Goal: Communication & Community: Connect with others

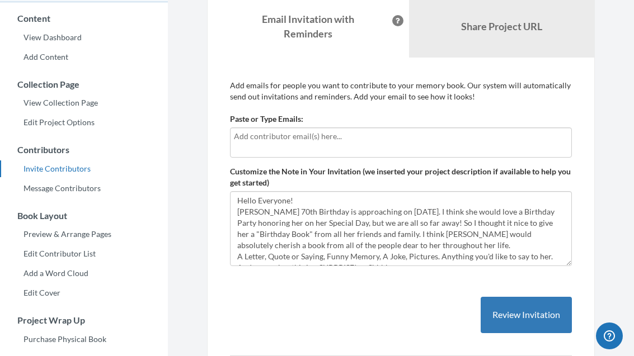
scroll to position [90, 0]
click at [72, 173] on link "Invite Contributors" at bounding box center [84, 169] width 168 height 17
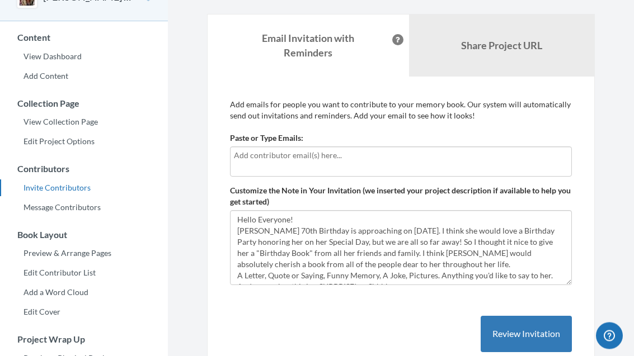
scroll to position [72, 0]
click at [272, 159] on input "text" at bounding box center [401, 155] width 334 height 12
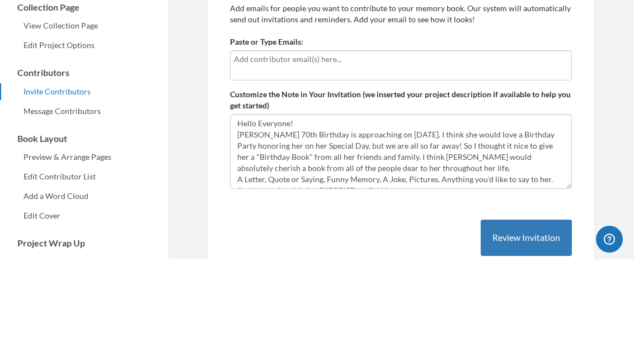
type input "B"
type input "[PERSON_NAME][EMAIL_ADDRESS][DOMAIN_NAME]"
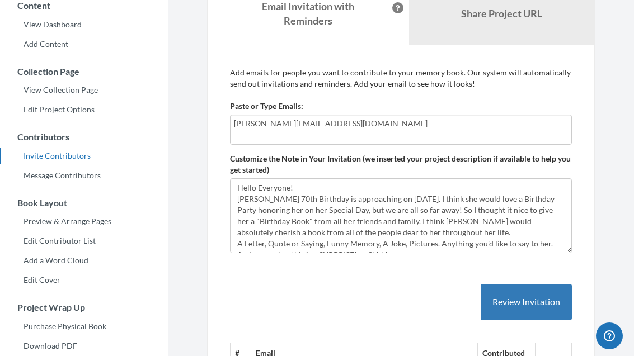
scroll to position [103, 0]
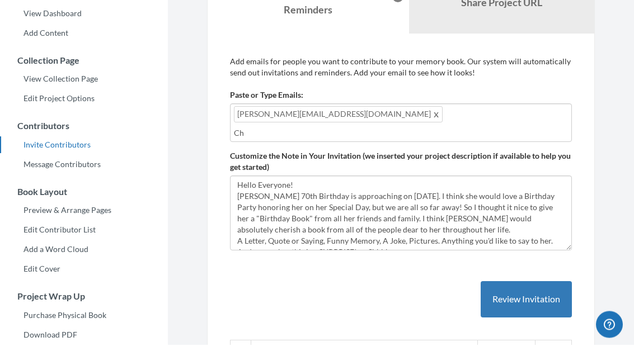
type input "C"
type input "[PERSON_NAME][EMAIL_ADDRESS][DOMAIN_NAME]"
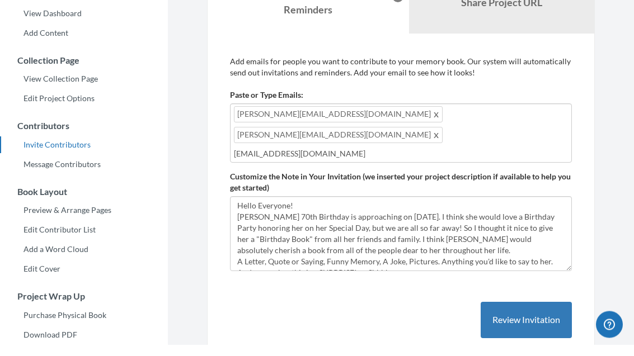
type input "[EMAIL_ADDRESS][DOMAIN_NAME]"
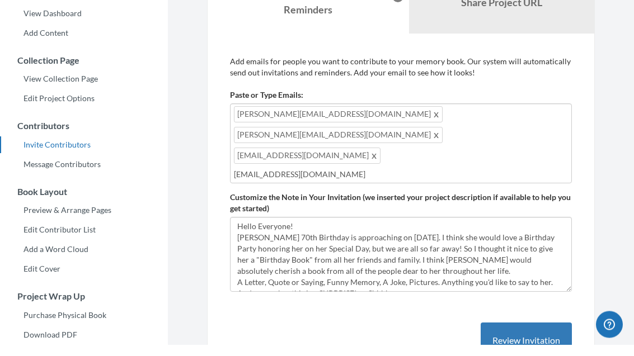
type input "[EMAIL_ADDRESS][DOMAIN_NAME]"
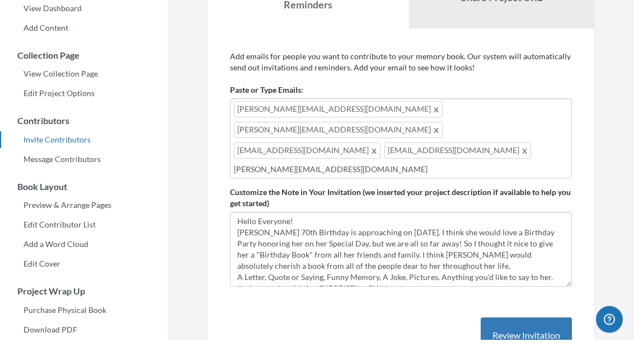
type input "[PERSON_NAME][EMAIL_ADDRESS][DOMAIN_NAME]"
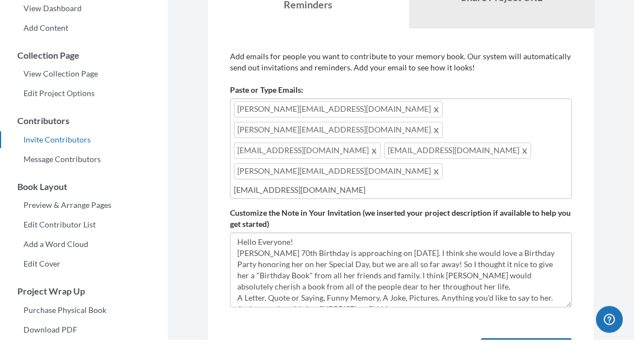
type input "[EMAIL_ADDRESS][DOMAIN_NAME]"
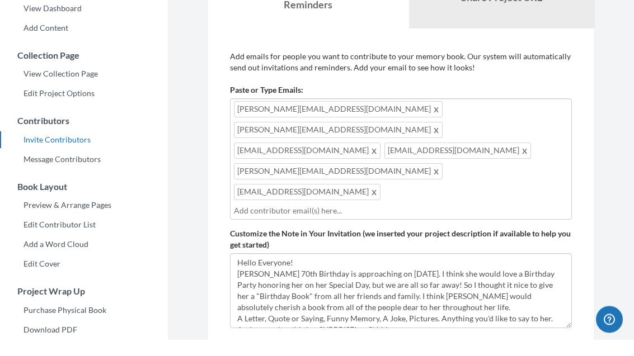
click at [395, 180] on span "[PERSON_NAME][EMAIL_ADDRESS][DOMAIN_NAME]" at bounding box center [338, 188] width 209 height 16
click at [432, 181] on span at bounding box center [436, 187] width 8 height 13
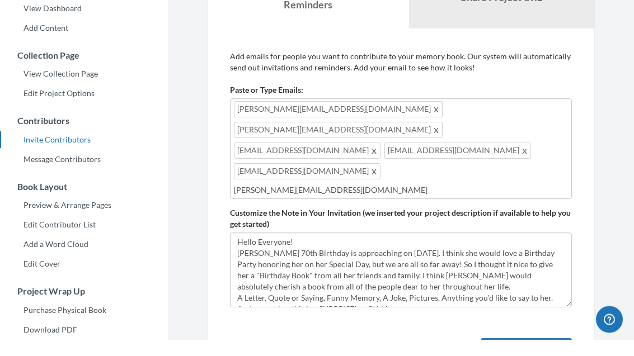
type input "[PERSON_NAME][EMAIL_ADDRESS][DOMAIN_NAME]"
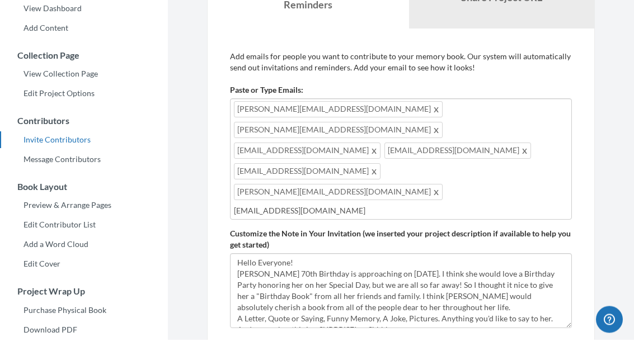
type input "[EMAIL_ADDRESS][DOMAIN_NAME]"
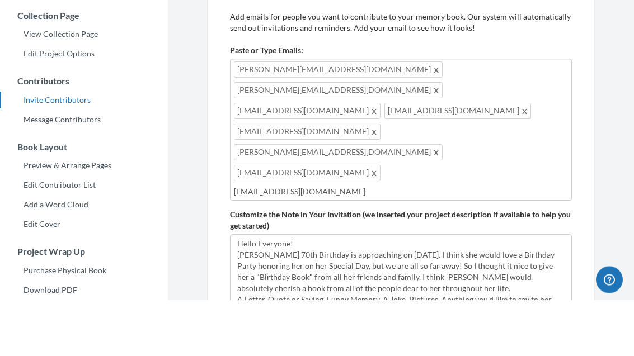
type input "[EMAIL_ADDRESS][DOMAIN_NAME]"
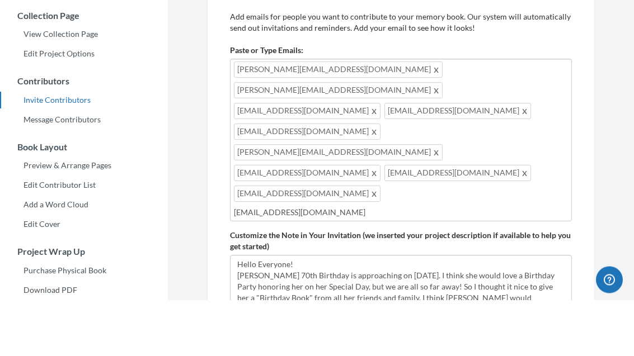
type input "[EMAIL_ADDRESS][DOMAIN_NAME]"
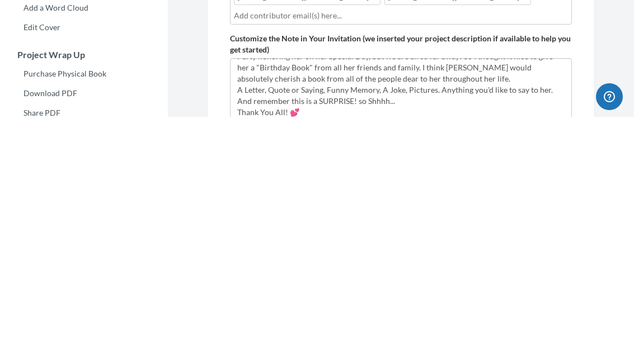
scroll to position [120, 0]
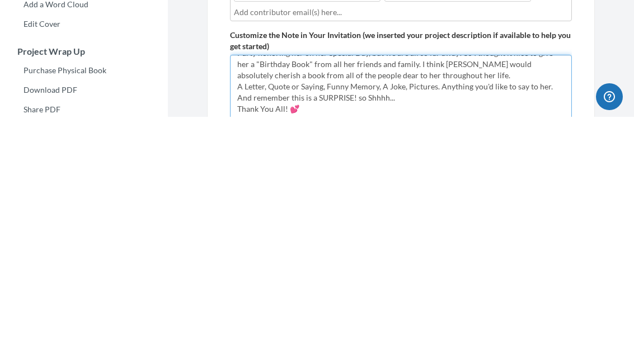
click at [417, 294] on textarea "Hello Everyone! [PERSON_NAME] 70th Birthday is approaching on [DATE]. I think s…" at bounding box center [401, 331] width 342 height 75
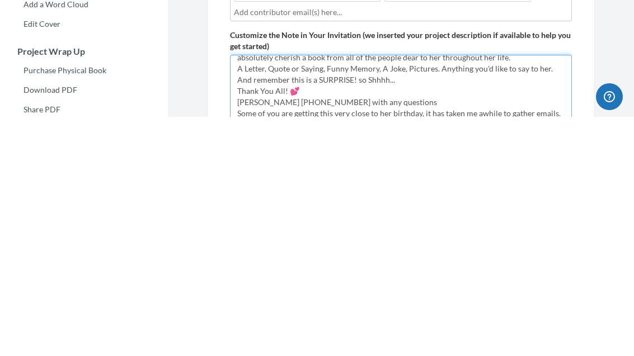
scroll to position [51, 0]
type textarea "Hello Everyone! [PERSON_NAME] 70th Birthday is approaching on [DATE]. I think s…"
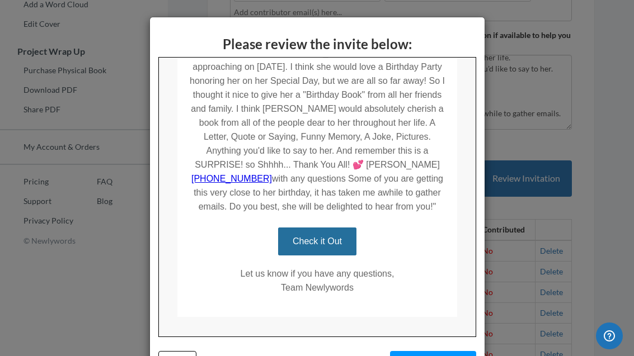
scroll to position [298, 0]
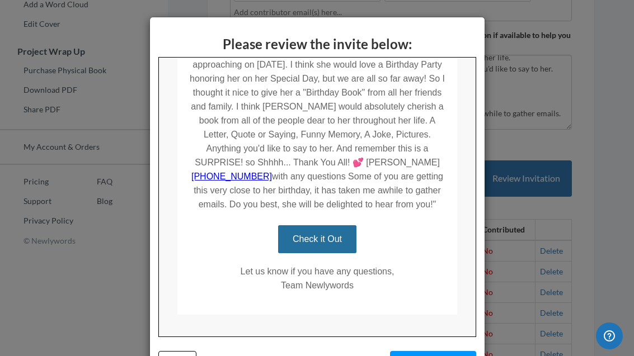
click at [433, 356] on button "Send Invitation" at bounding box center [433, 362] width 86 height 23
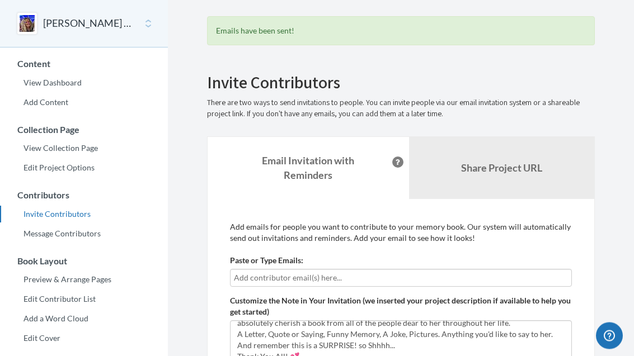
scroll to position [0, 0]
